Goal: Task Accomplishment & Management: Use online tool/utility

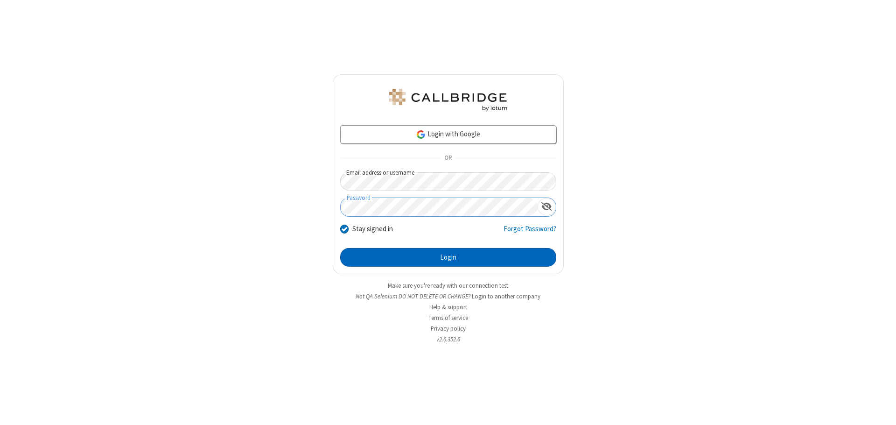
click at [448, 257] on button "Login" at bounding box center [448, 257] width 216 height 19
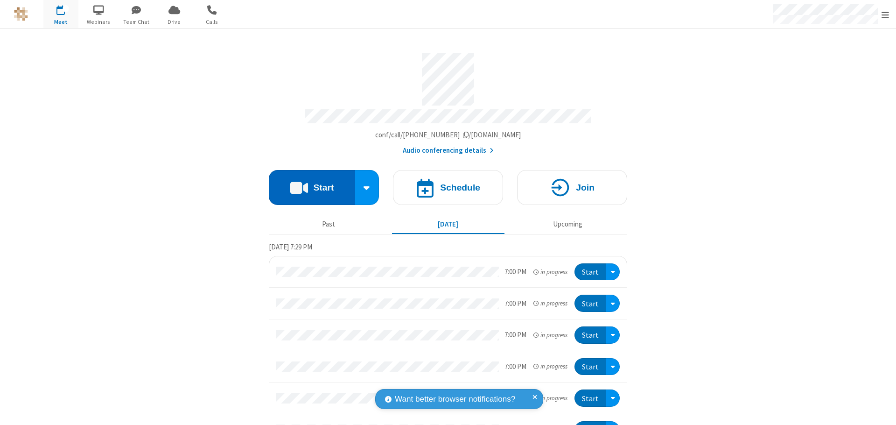
click at [308, 183] on button "Start" at bounding box center [312, 187] width 86 height 35
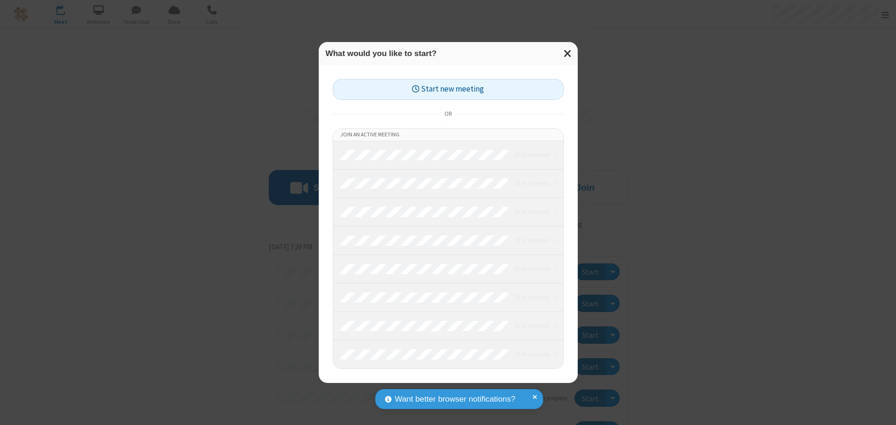
click at [448, 89] on button "Start new meeting" at bounding box center [448, 89] width 231 height 21
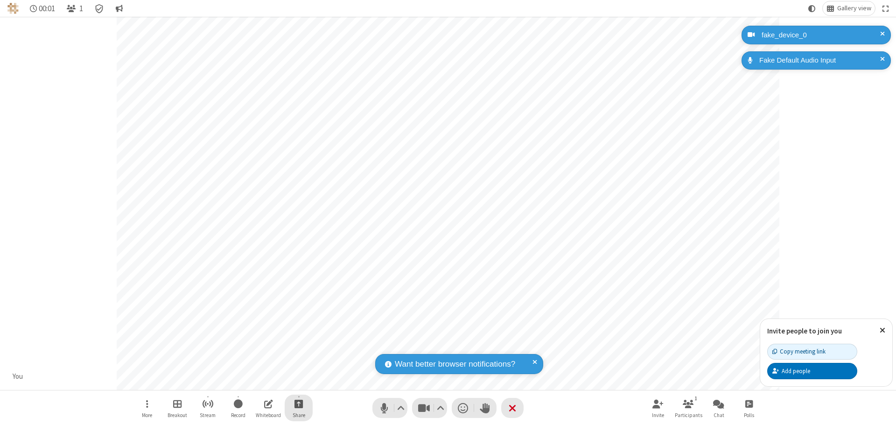
click at [299, 403] on span "Start sharing" at bounding box center [298, 404] width 9 height 12
click at [261, 381] on span "Share my screen" at bounding box center [261, 381] width 11 height 8
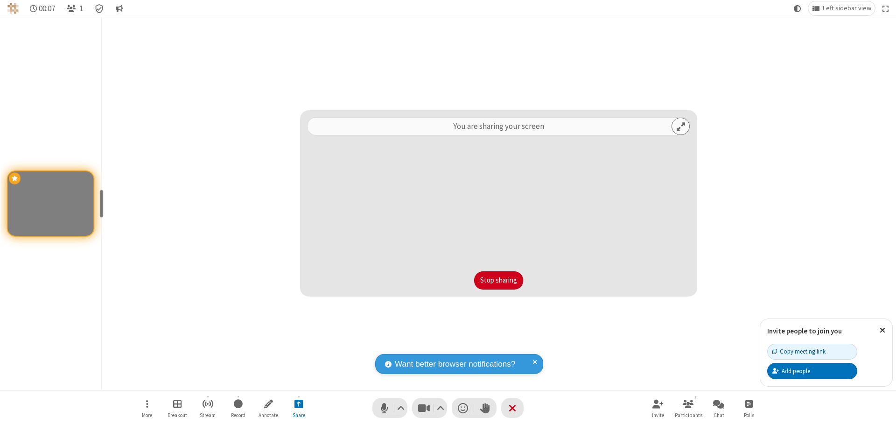
click at [498, 280] on button "Stop sharing" at bounding box center [498, 280] width 49 height 19
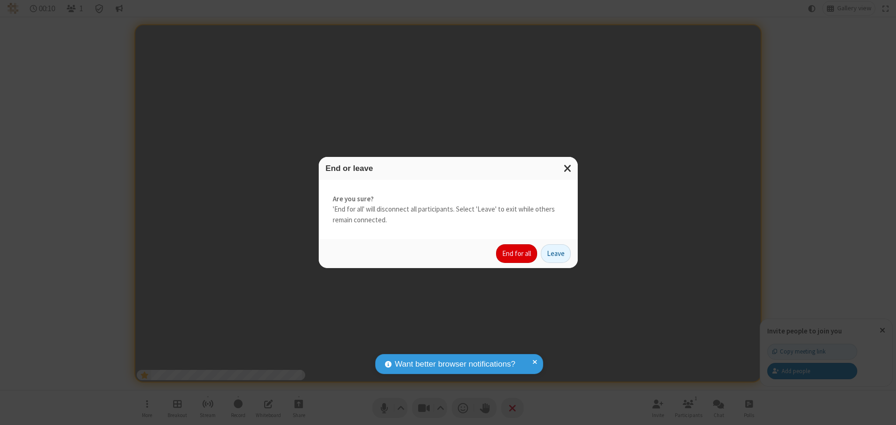
click at [517, 253] on button "End for all" at bounding box center [516, 253] width 41 height 19
